Goal: Information Seeking & Learning: Learn about a topic

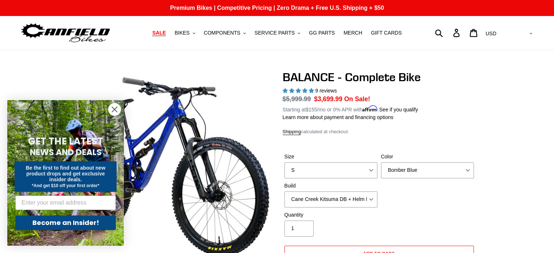
click at [114, 107] on circle "Close dialog" at bounding box center [114, 109] width 12 height 12
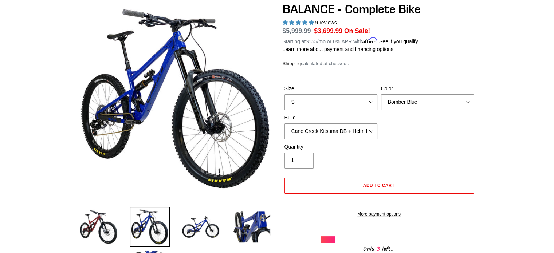
scroll to position [73, 0]
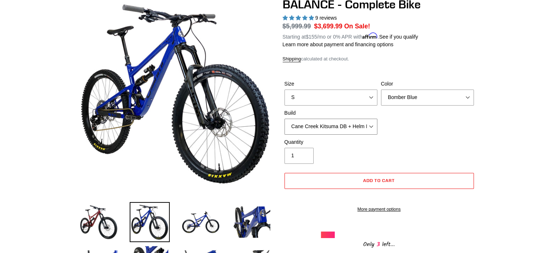
click at [356, 128] on select "Cane Creek Kitsuma DB + Helm MKII + SRAM GX Cane Creek Kitsuma DB + Helm MKII +…" at bounding box center [330, 127] width 93 height 16
select select "Cane Creek Kitsuma DB + Helm MKII + Shimano XT"
click at [284, 119] on select "Cane Creek Kitsuma DB + Helm MKII + SRAM GX Cane Creek Kitsuma DB + Helm MKII +…" at bounding box center [330, 127] width 93 height 16
click at [408, 132] on div "Size S M L XL Color Bomber Blue Goat's Blood Stealth Black Build Cane Creek Kit…" at bounding box center [378, 109] width 193 height 58
click at [438, 137] on div "Size S M L XL Color Bomber Blue Goat's Blood Stealth Black Build Cane Creek Kit…" at bounding box center [378, 109] width 193 height 58
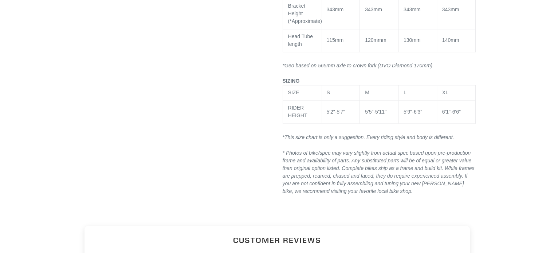
scroll to position [1238, 0]
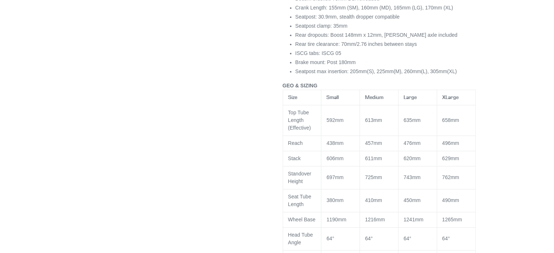
scroll to position [946, 0]
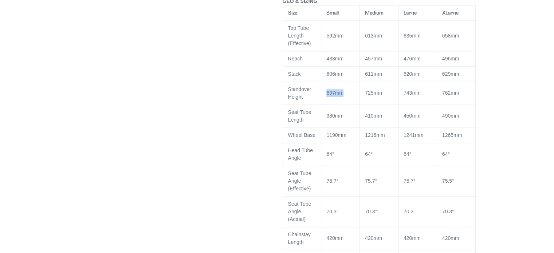
drag, startPoint x: 342, startPoint y: 100, endPoint x: 327, endPoint y: 101, distance: 15.3
click at [327, 96] on span "697mm" at bounding box center [334, 93] width 17 height 6
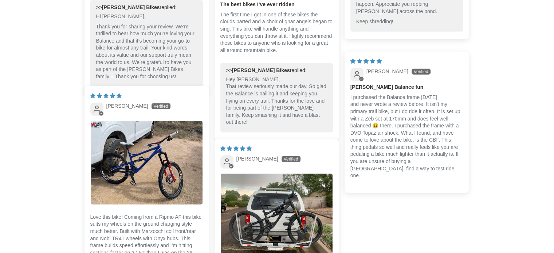
scroll to position [1893, 0]
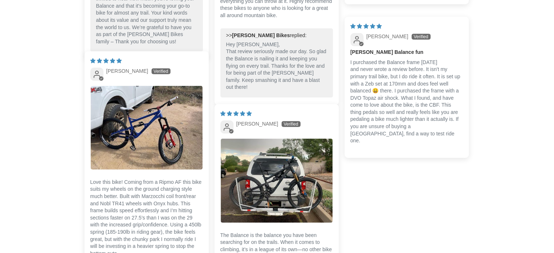
scroll to position [1929, 0]
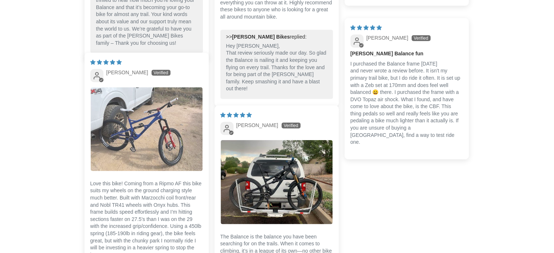
click at [148, 157] on img "Link to user picture 1" at bounding box center [147, 129] width 112 height 84
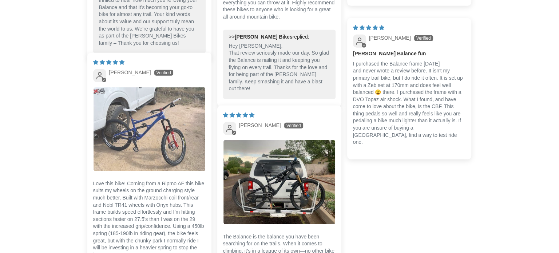
scroll to position [0, 0]
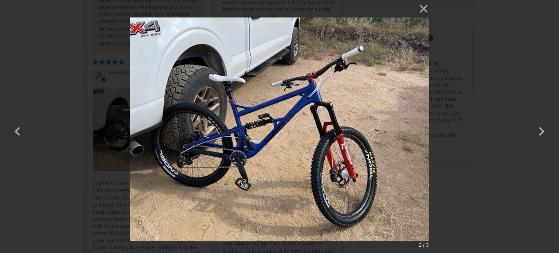
click at [57, 166] on div "× 2 / 3 Loading..." at bounding box center [279, 126] width 559 height 253
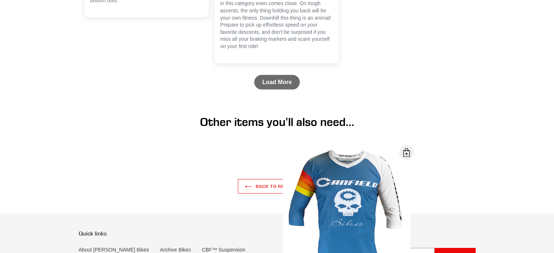
scroll to position [2184, 0]
click at [274, 81] on link "Load More" at bounding box center [276, 82] width 45 height 15
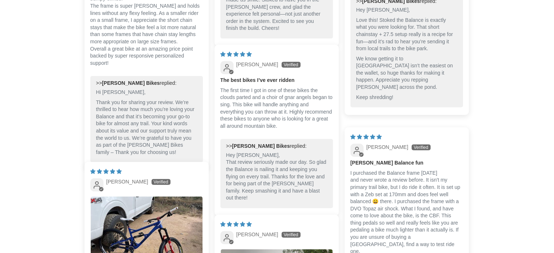
scroll to position [1820, 0]
click at [396, 52] on p "Love this! Stoked the Balance is exactly what you were looking for. That short …" at bounding box center [406, 35] width 101 height 36
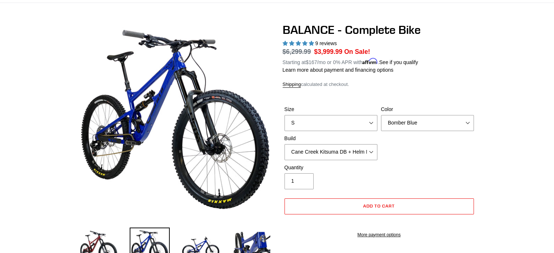
scroll to position [0, 0]
